Goal: Communication & Community: Participate in discussion

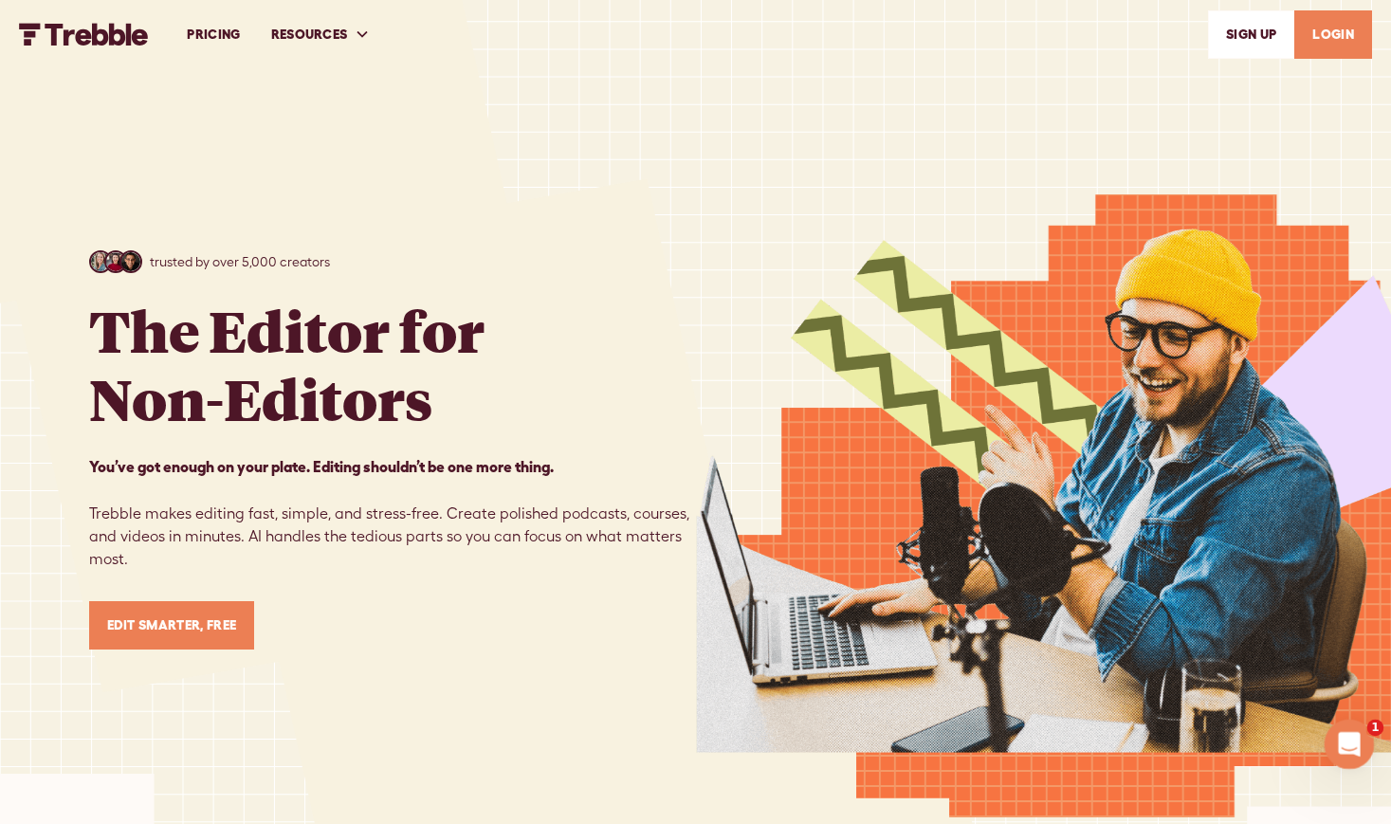
click at [1349, 735] on icon "Open Intercom Messenger" at bounding box center [1346, 741] width 31 height 31
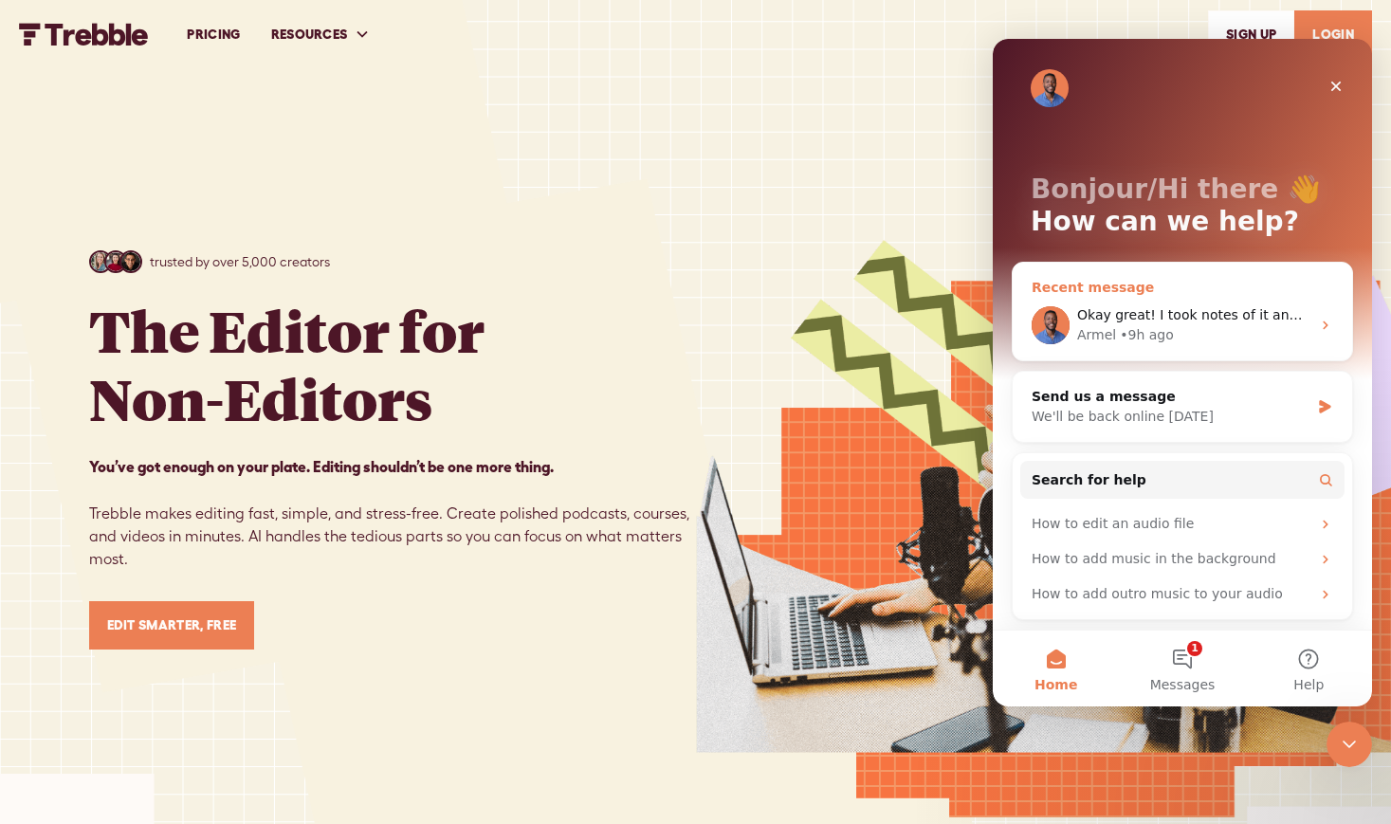
click at [1169, 316] on span "Okay great! I took notes of it and see what we can do to implement that functio…" at bounding box center [1399, 314] width 644 height 15
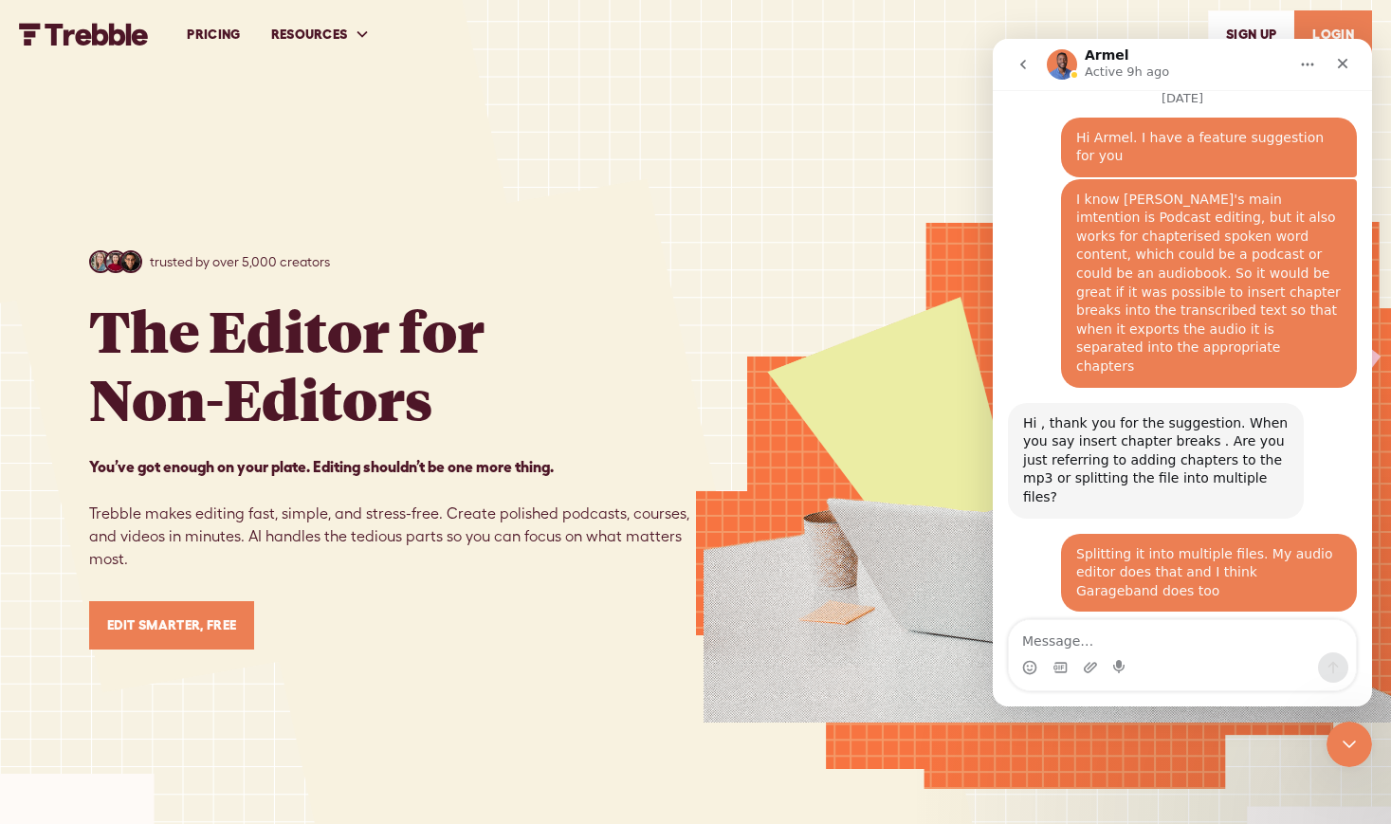
scroll to position [1607, 0]
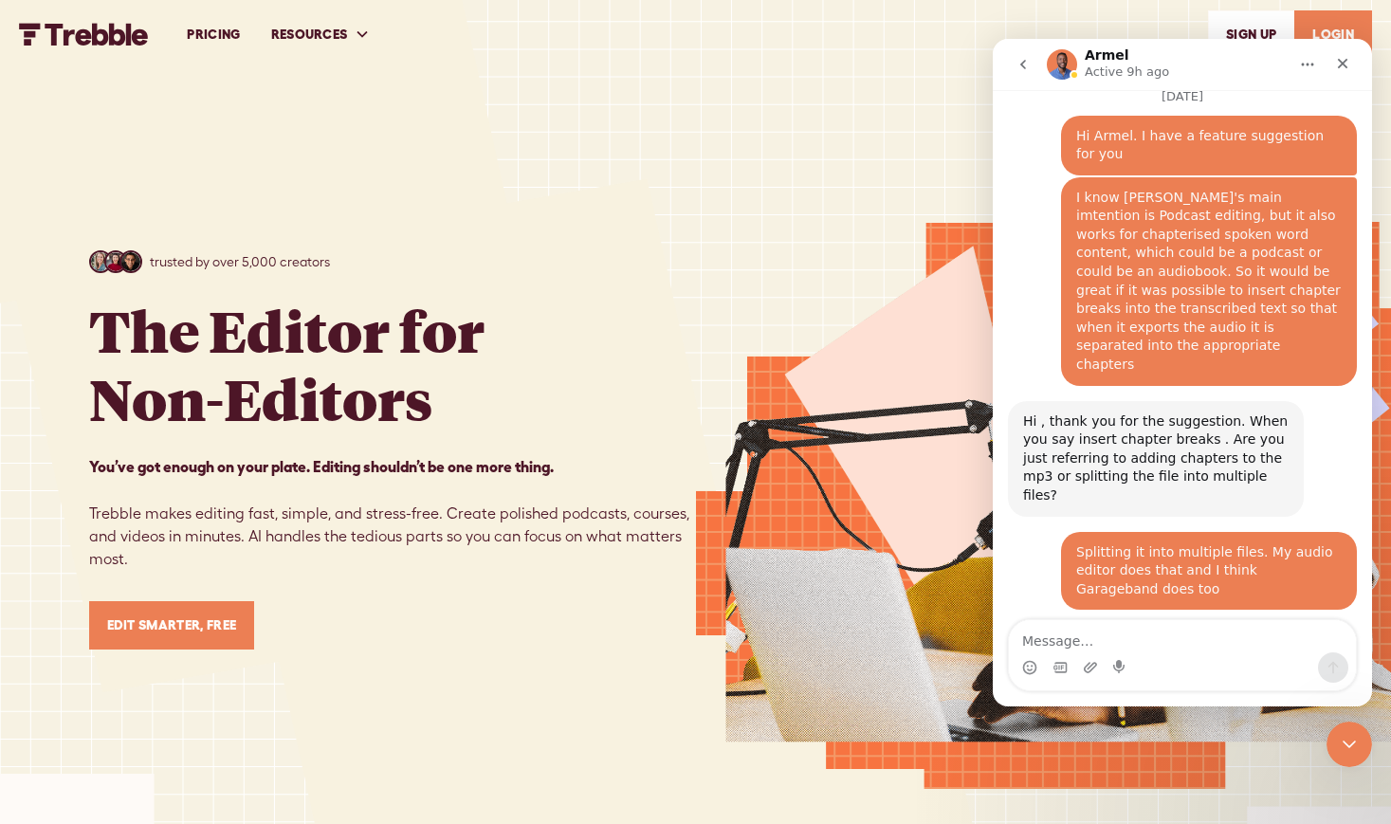
click at [1038, 643] on textarea "Message…" at bounding box center [1182, 636] width 347 height 32
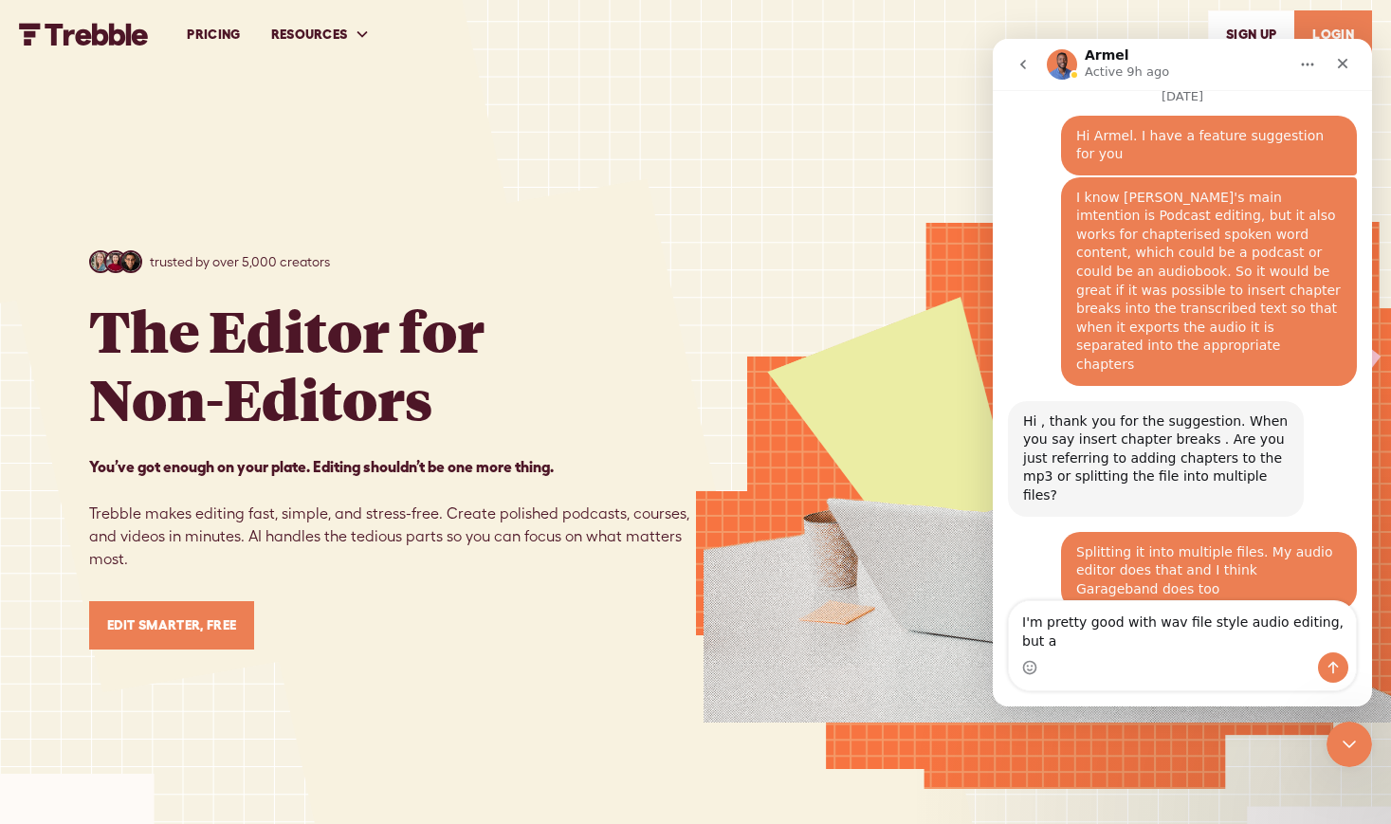
scroll to position [1626, 0]
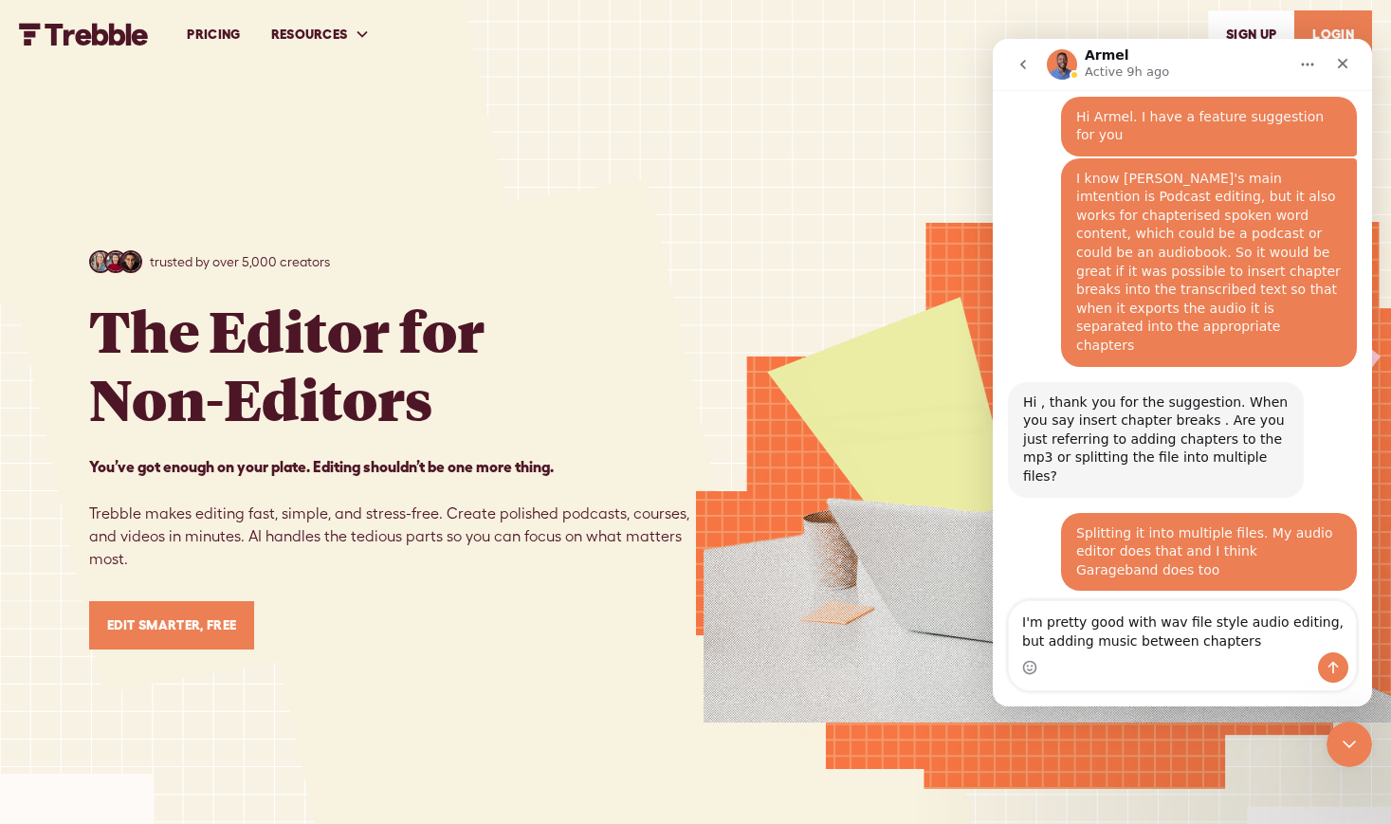
click at [1168, 631] on div "Okay great! I took notes of it and see what we can do to implement that functio…" at bounding box center [1156, 670] width 296 height 79
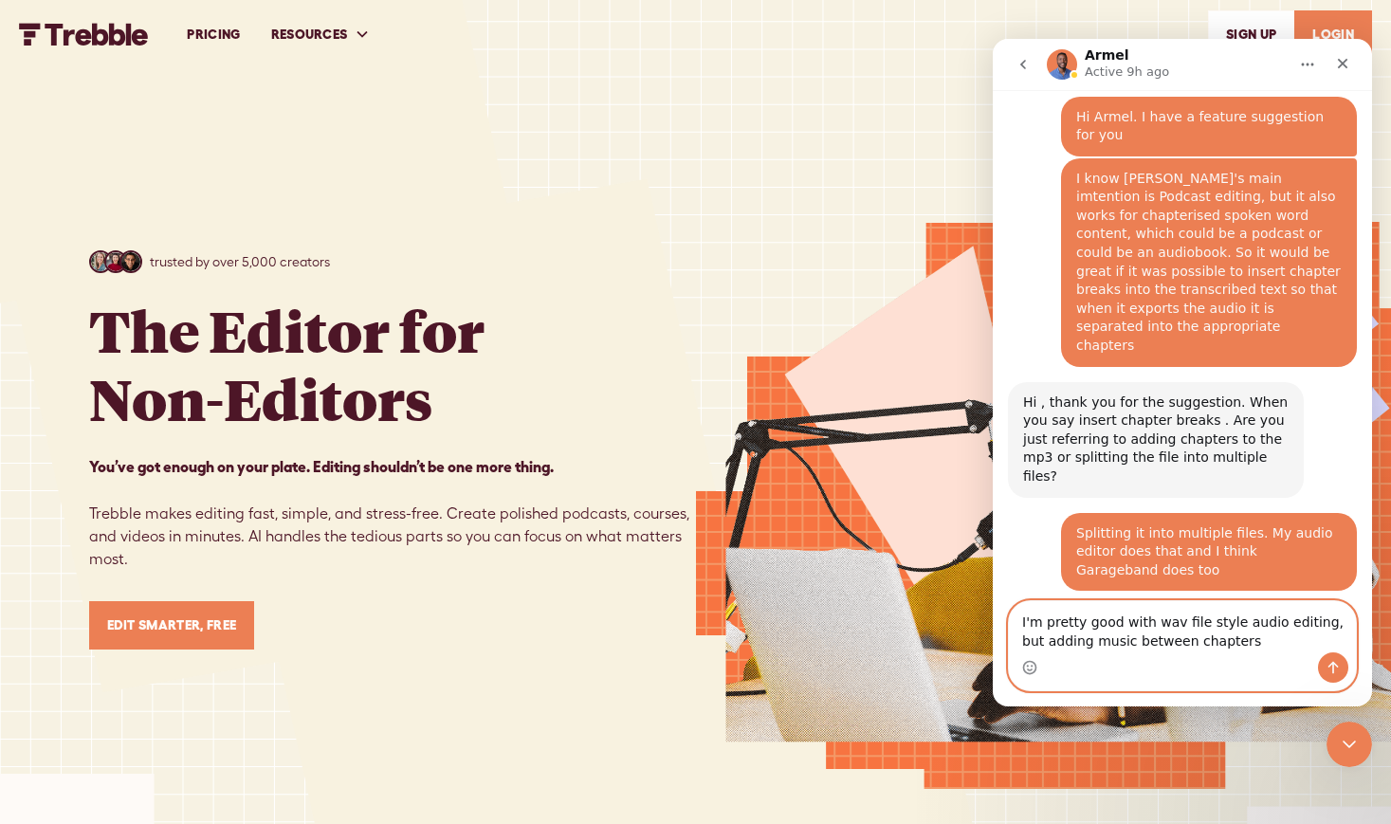
click at [1216, 644] on textarea "I'm pretty good with wav file style audio editing, but adding music between cha…" at bounding box center [1182, 626] width 347 height 51
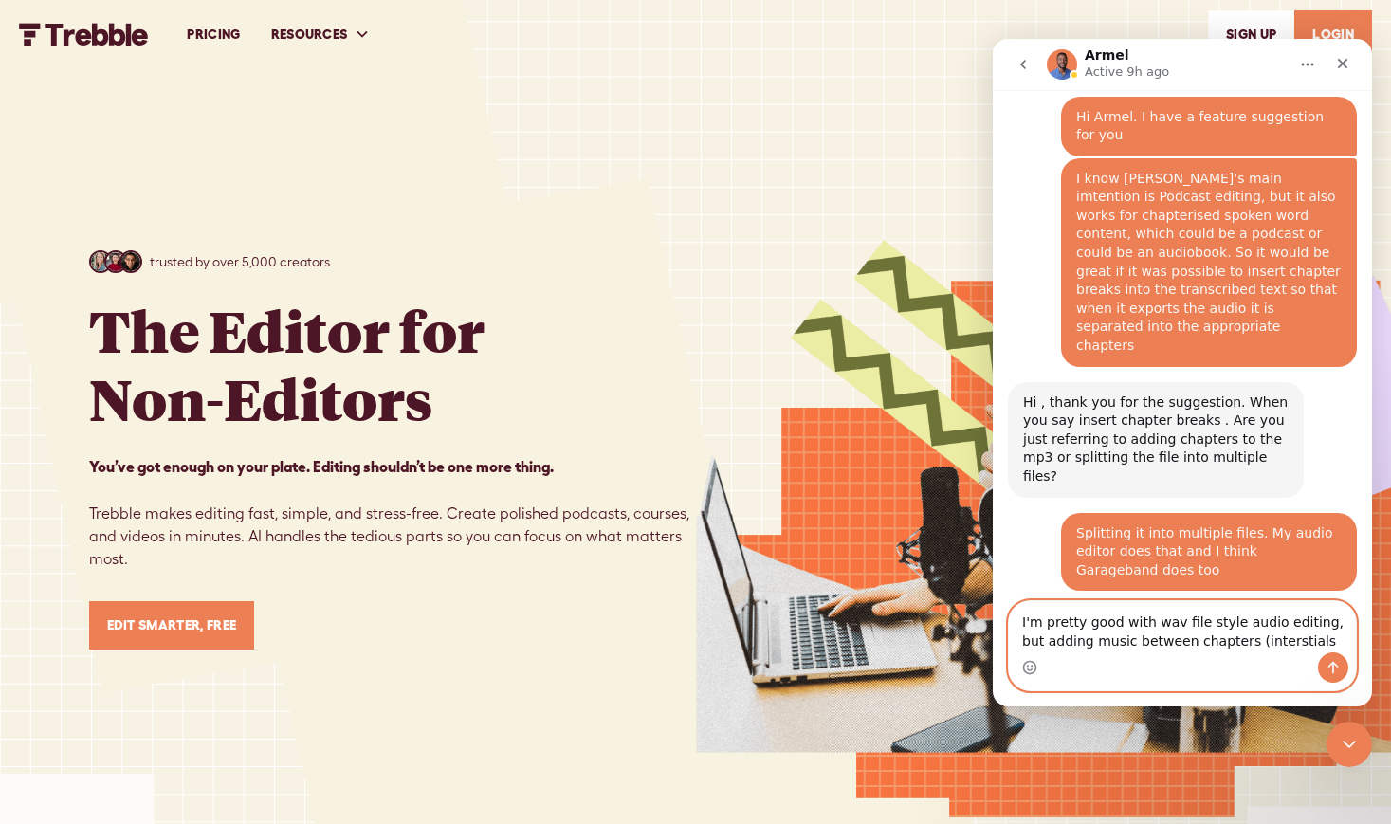
click at [1256, 649] on textarea "I'm pretty good with wav file style audio editing, but adding music between cha…" at bounding box center [1182, 626] width 347 height 51
click at [1269, 640] on textarea "I'm pretty good with wav file style audio editing, but adding music between cha…" at bounding box center [1182, 626] width 347 height 51
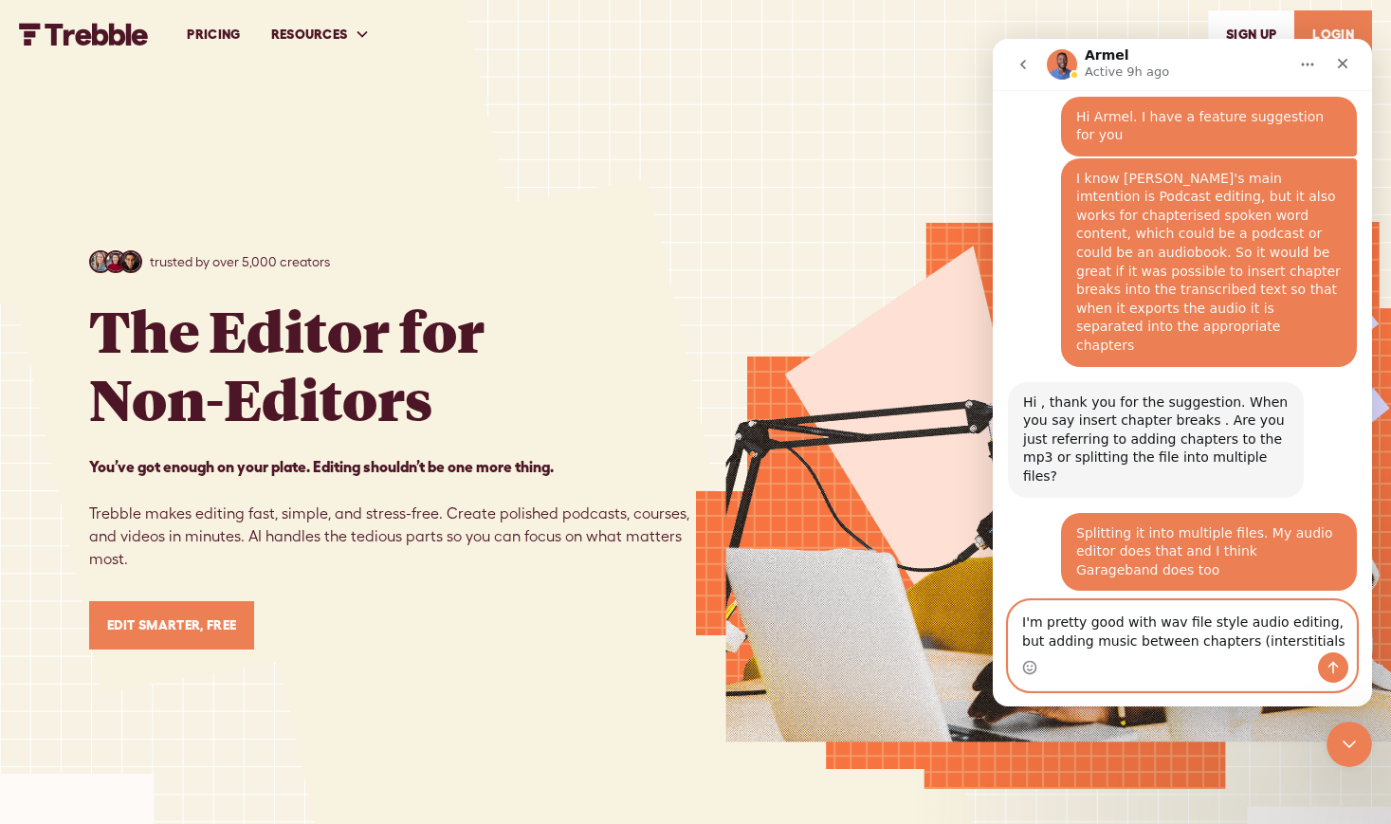
click at [1303, 643] on textarea "I'm pretty good with wav file style audio editing, but adding music between cha…" at bounding box center [1182, 626] width 347 height 51
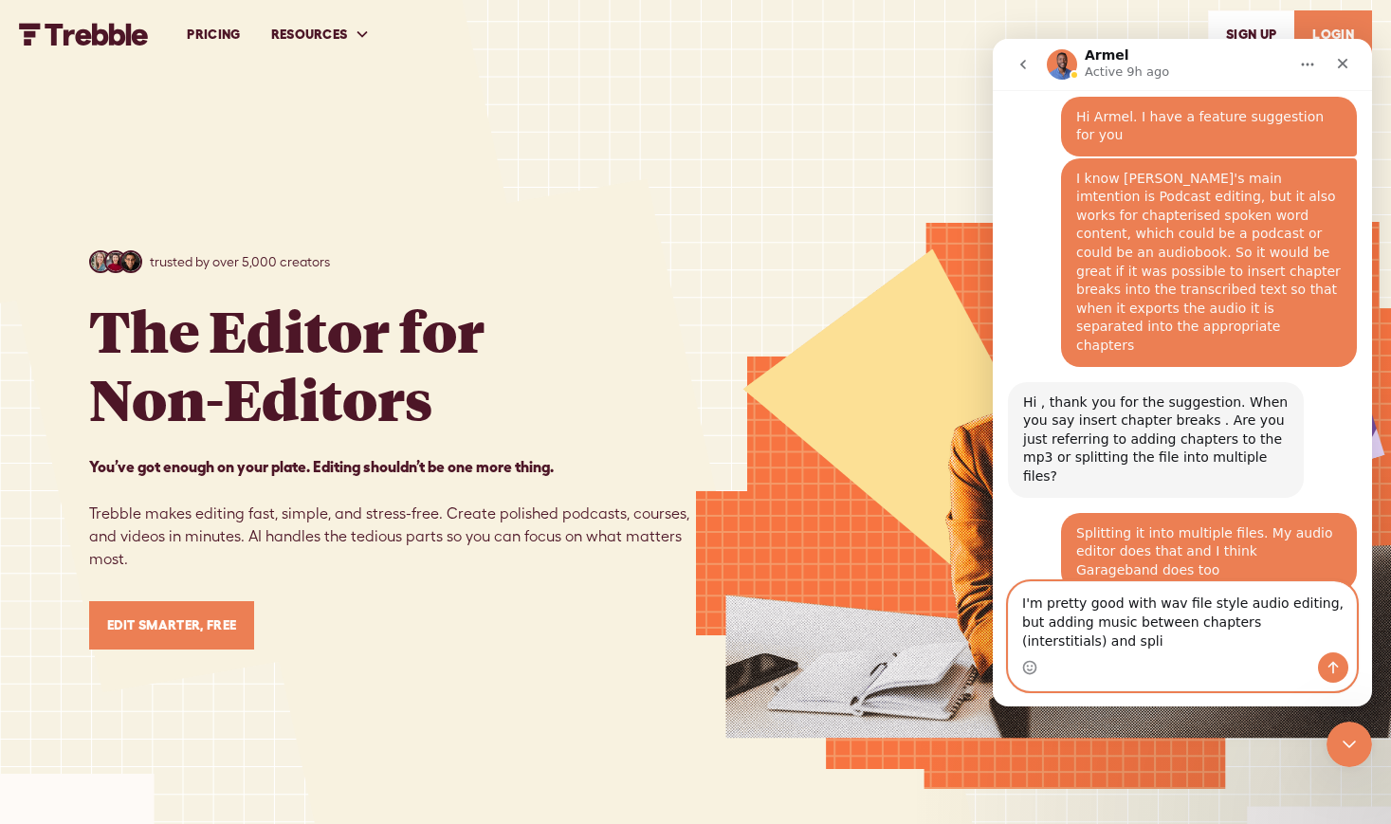
scroll to position [1645, 0]
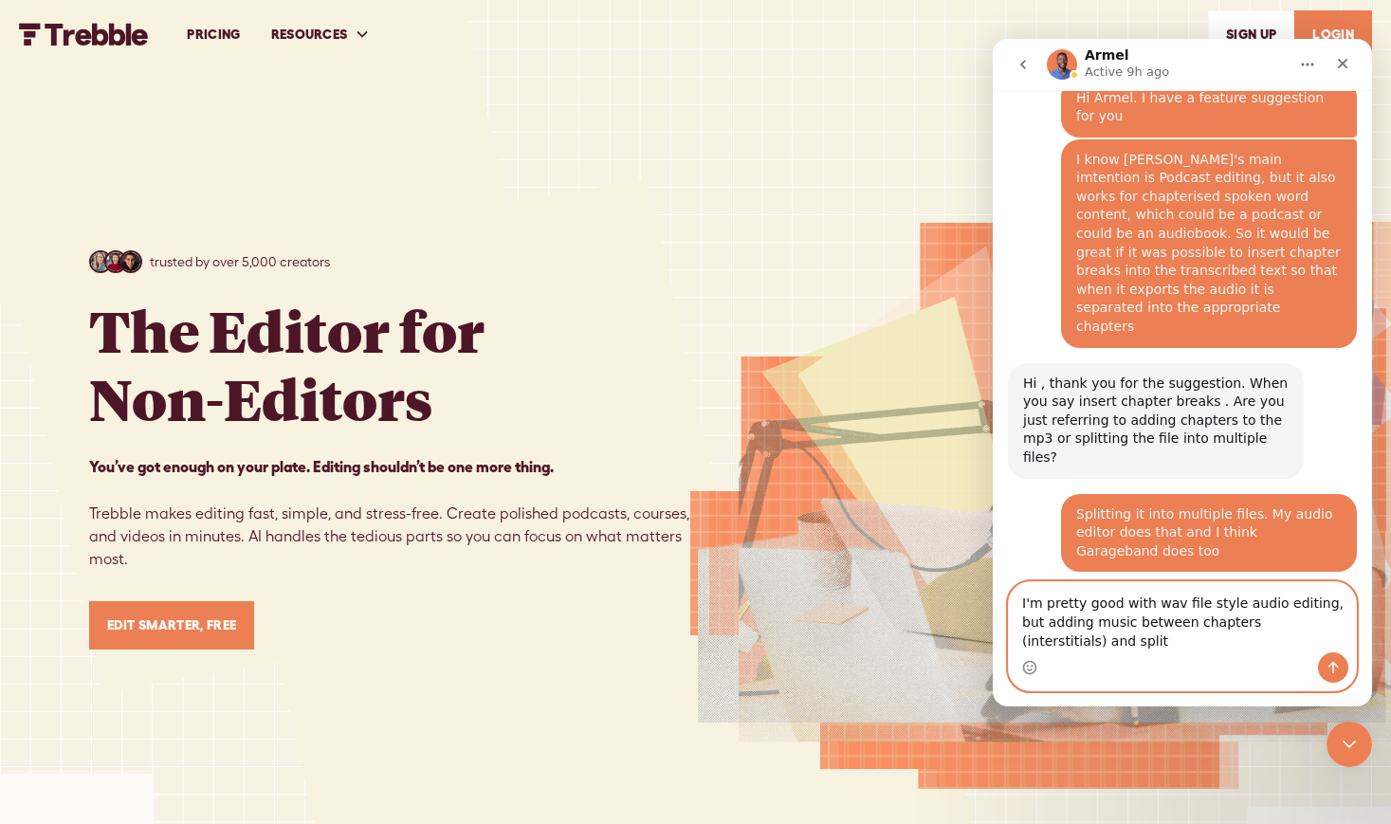
click at [1297, 624] on textarea "I'm pretty good with wav file style audio editing, but adding music between cha…" at bounding box center [1182, 617] width 347 height 70
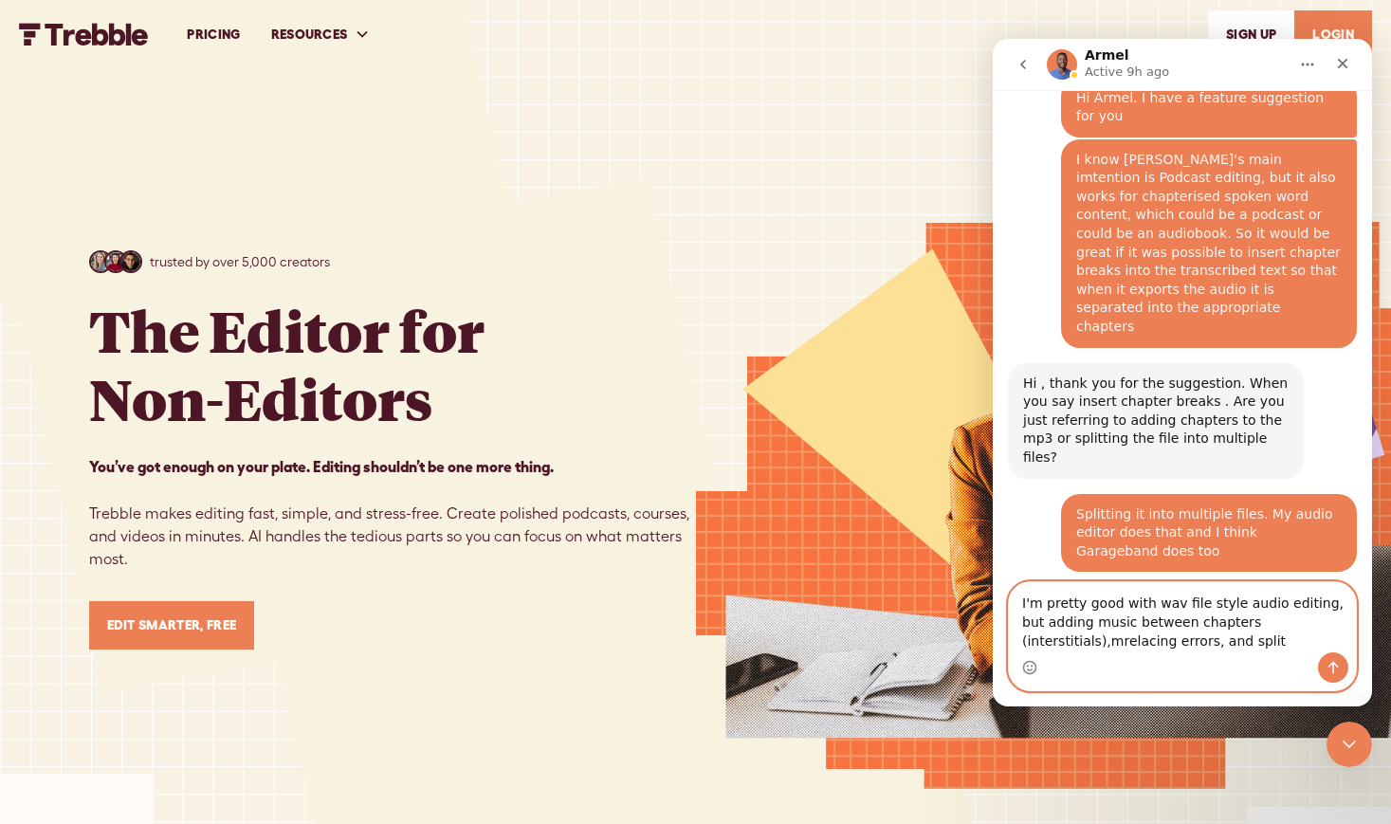
click at [1110, 639] on textarea "I'm pretty good with wav file style audio editing, but adding music between cha…" at bounding box center [1182, 617] width 347 height 70
click at [1115, 637] on textarea "I'm pretty good with wav file style audio editing, but adding music between cha…" at bounding box center [1182, 617] width 347 height 70
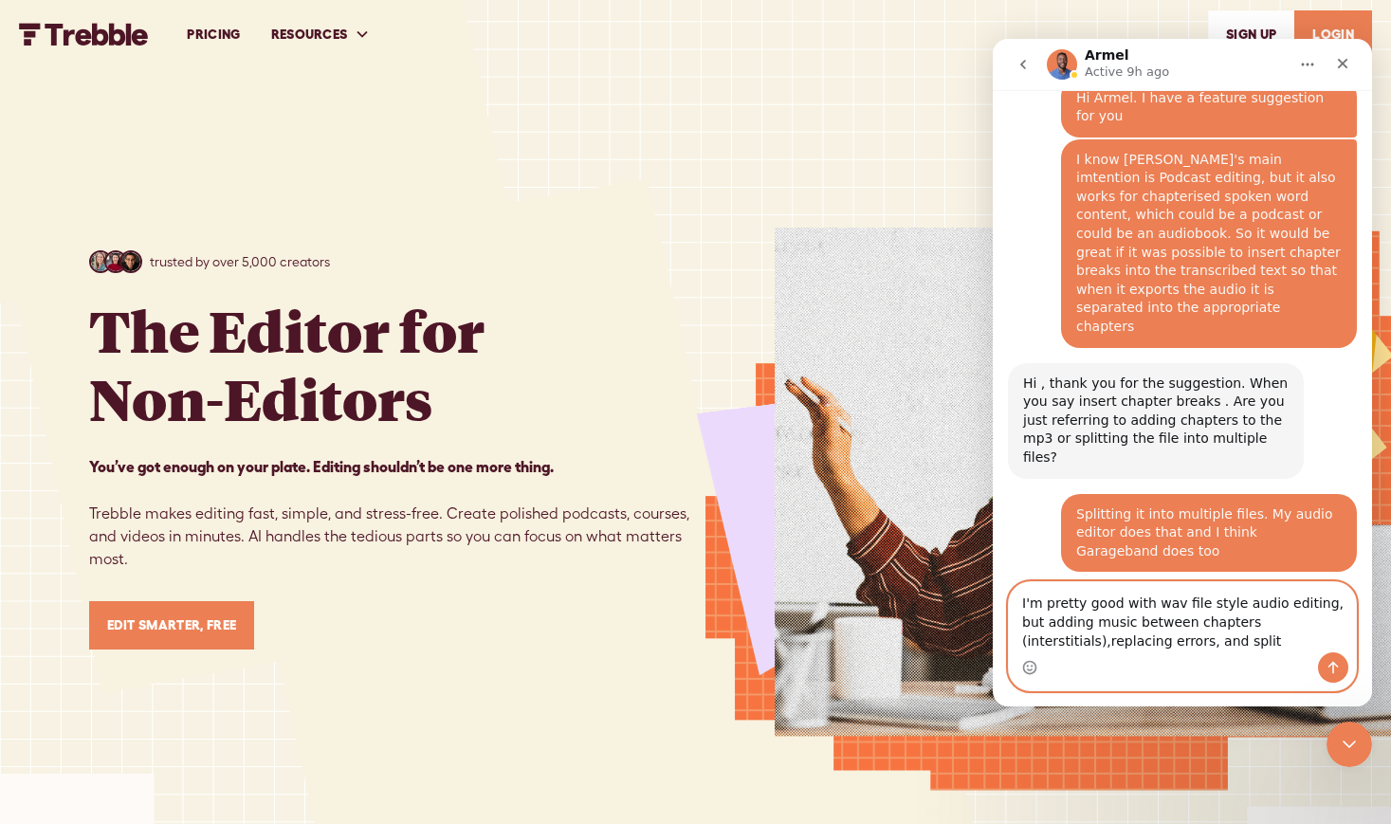
click at [1105, 644] on textarea "I'm pretty good with wav file style audio editing, but adding music between cha…" at bounding box center [1182, 617] width 347 height 70
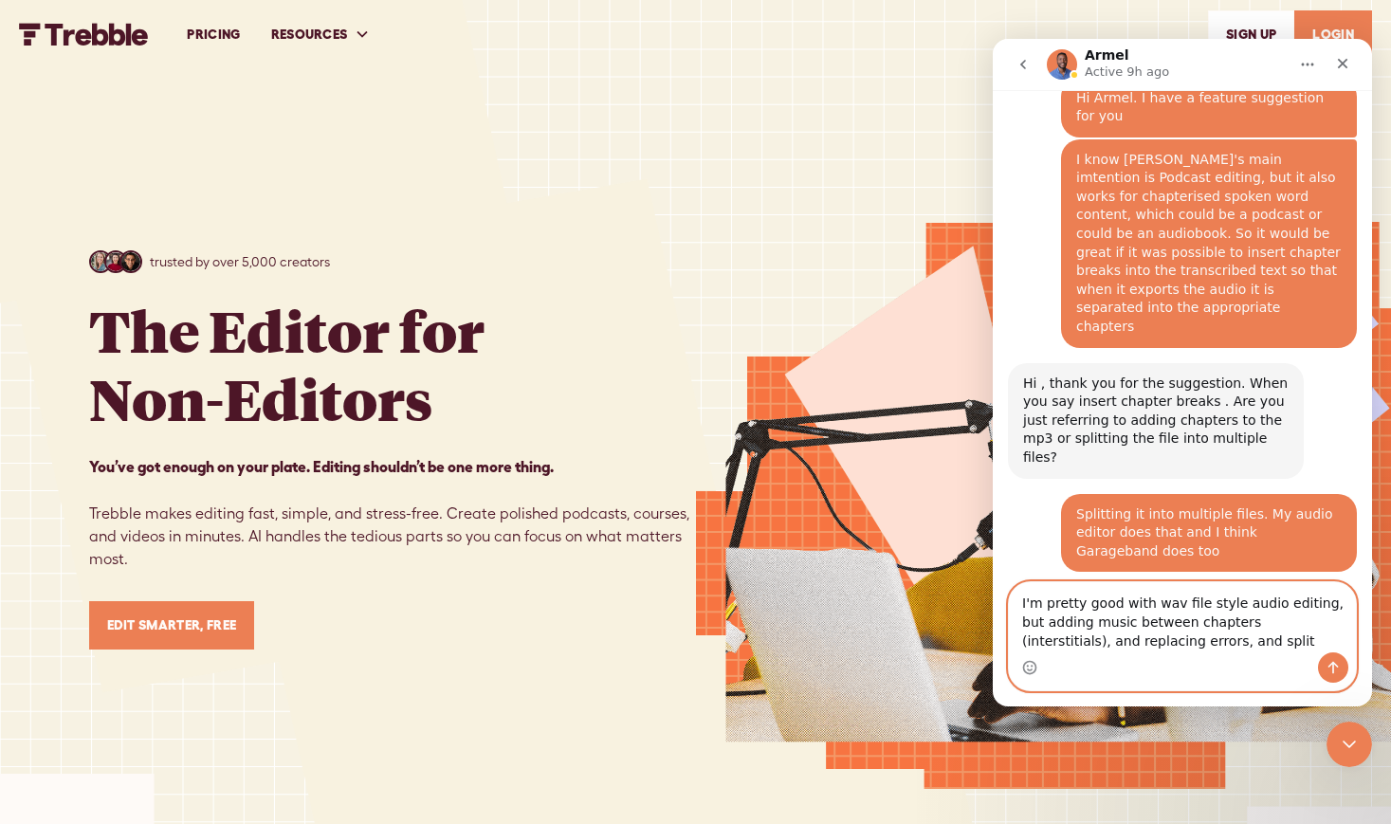
click at [1125, 644] on textarea "I'm pretty good with wav file style audio editing, but adding music between cha…" at bounding box center [1182, 617] width 347 height 70
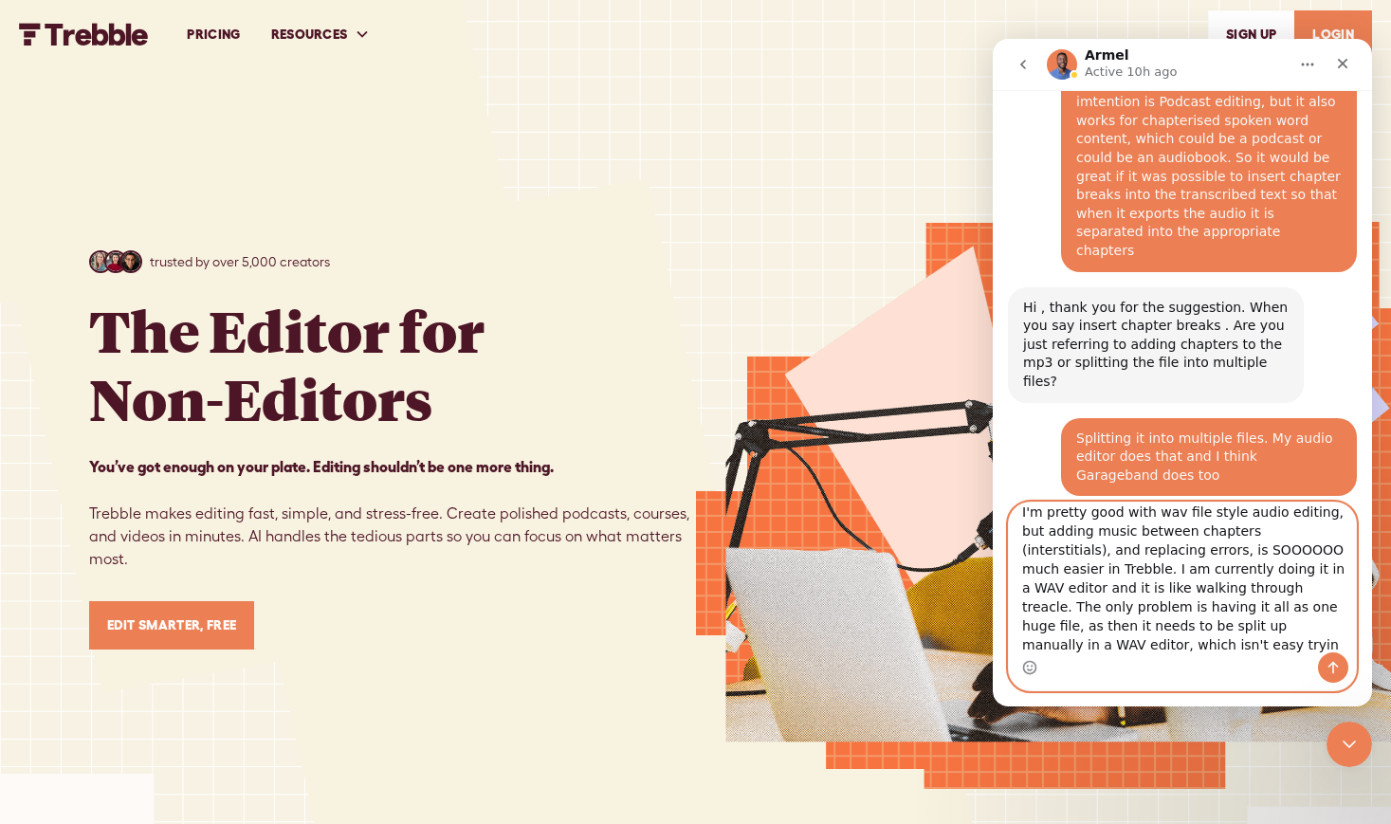
scroll to position [1725, 0]
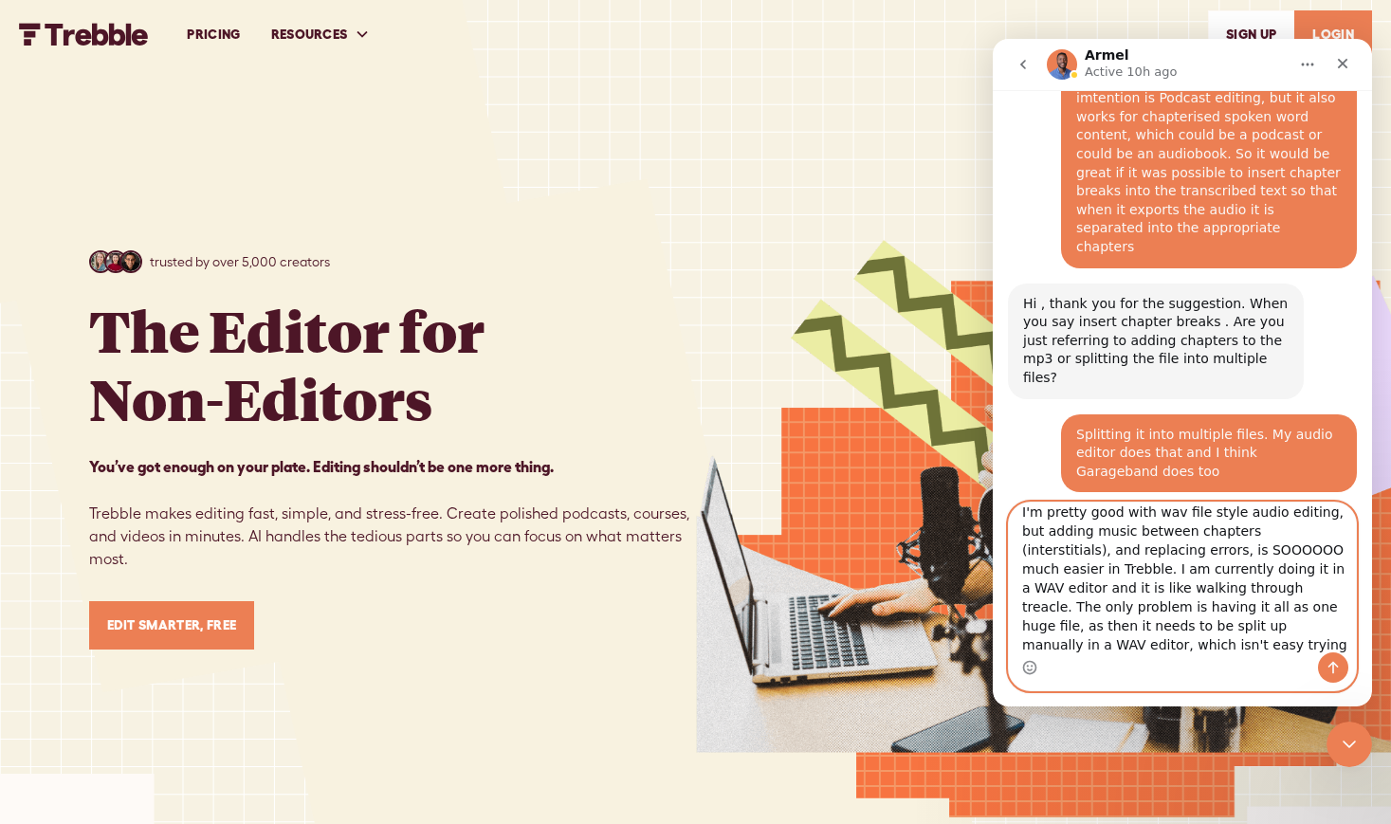
type textarea "I'm pretty good with wav file style audio editing, but adding music between cha…"
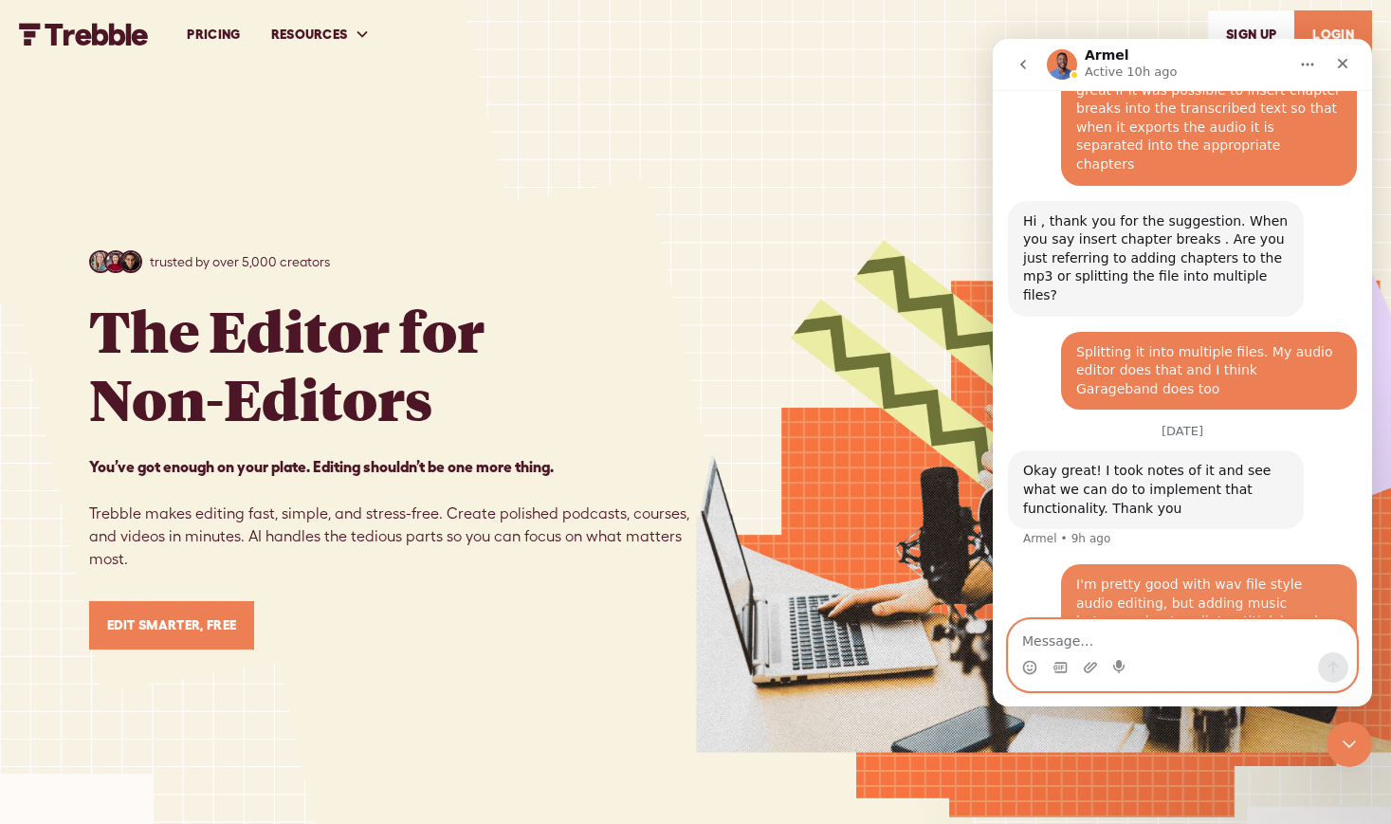
scroll to position [1831, 0]
